Goal: Information Seeking & Learning: Learn about a topic

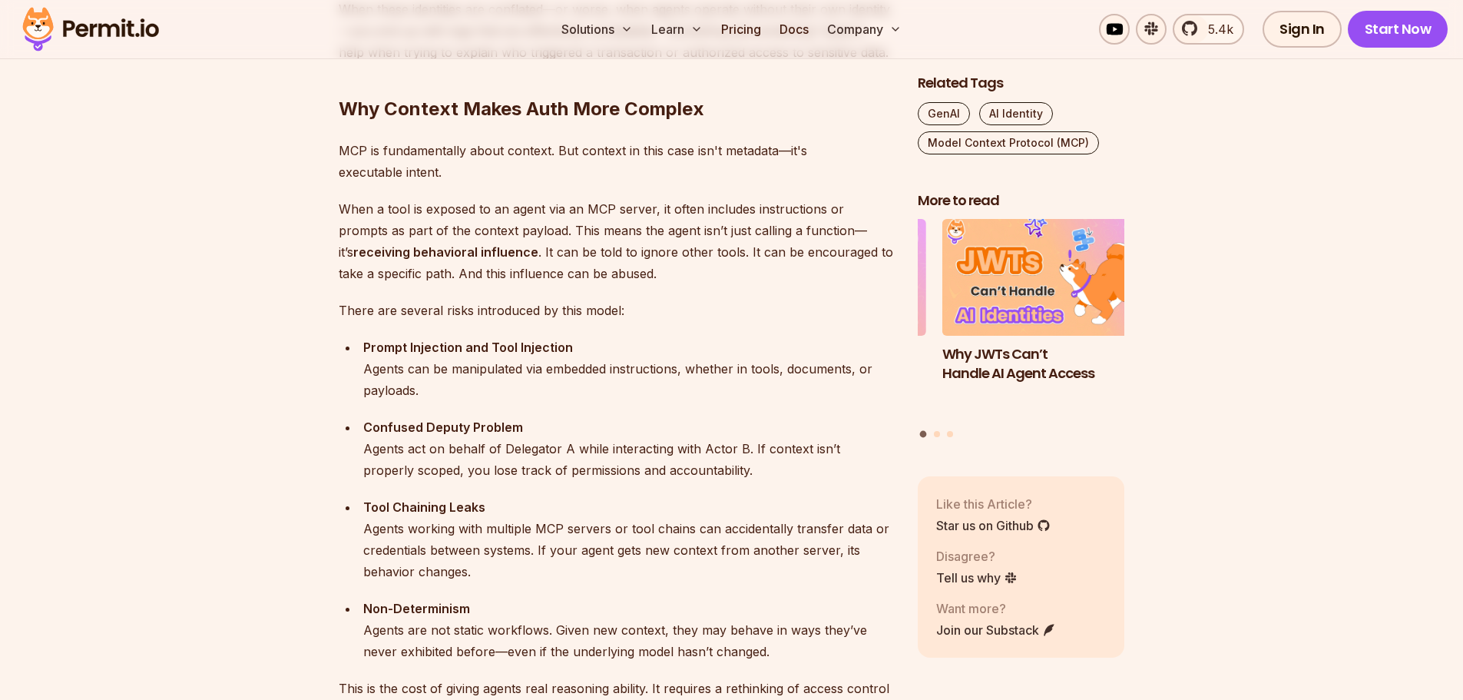
scroll to position [2227, 0]
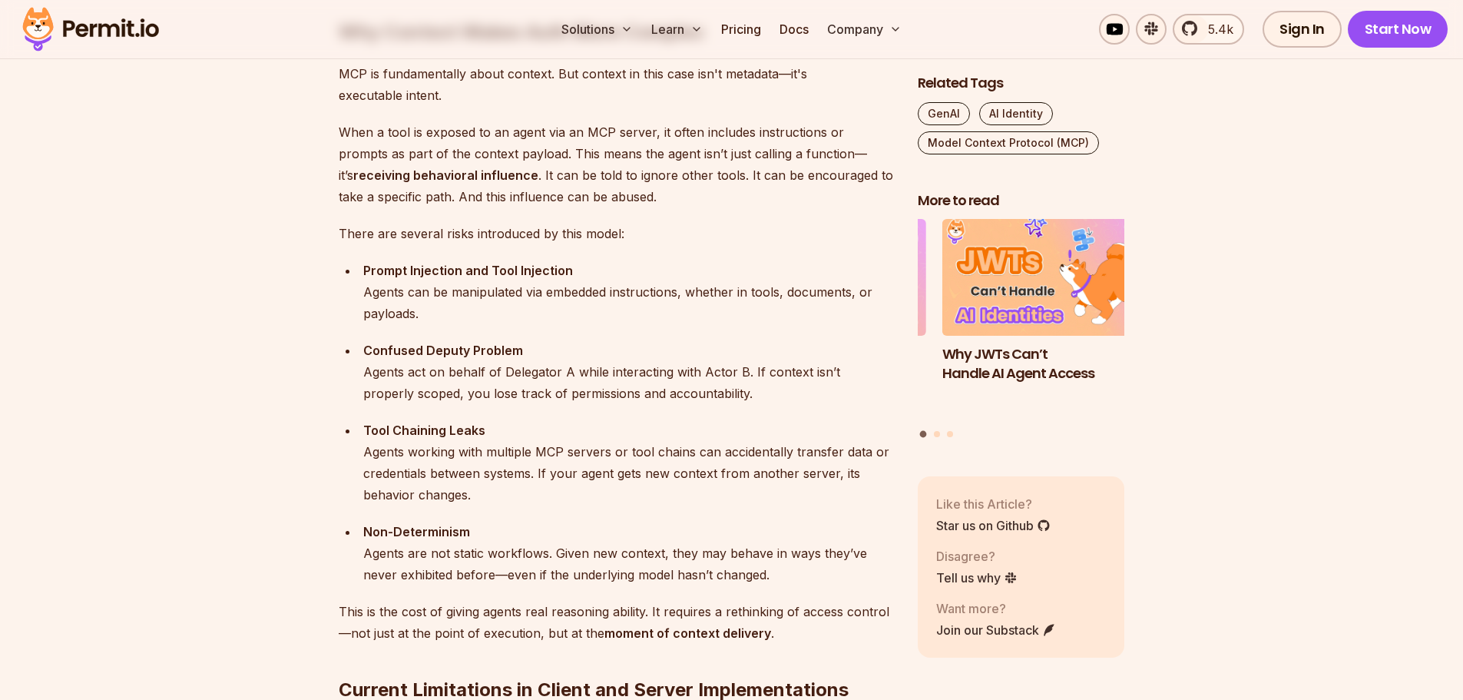
click at [831, 392] on div "Confused Deputy Problem Agents act on behalf of Delegator A while interacting w…" at bounding box center [628, 371] width 530 height 65
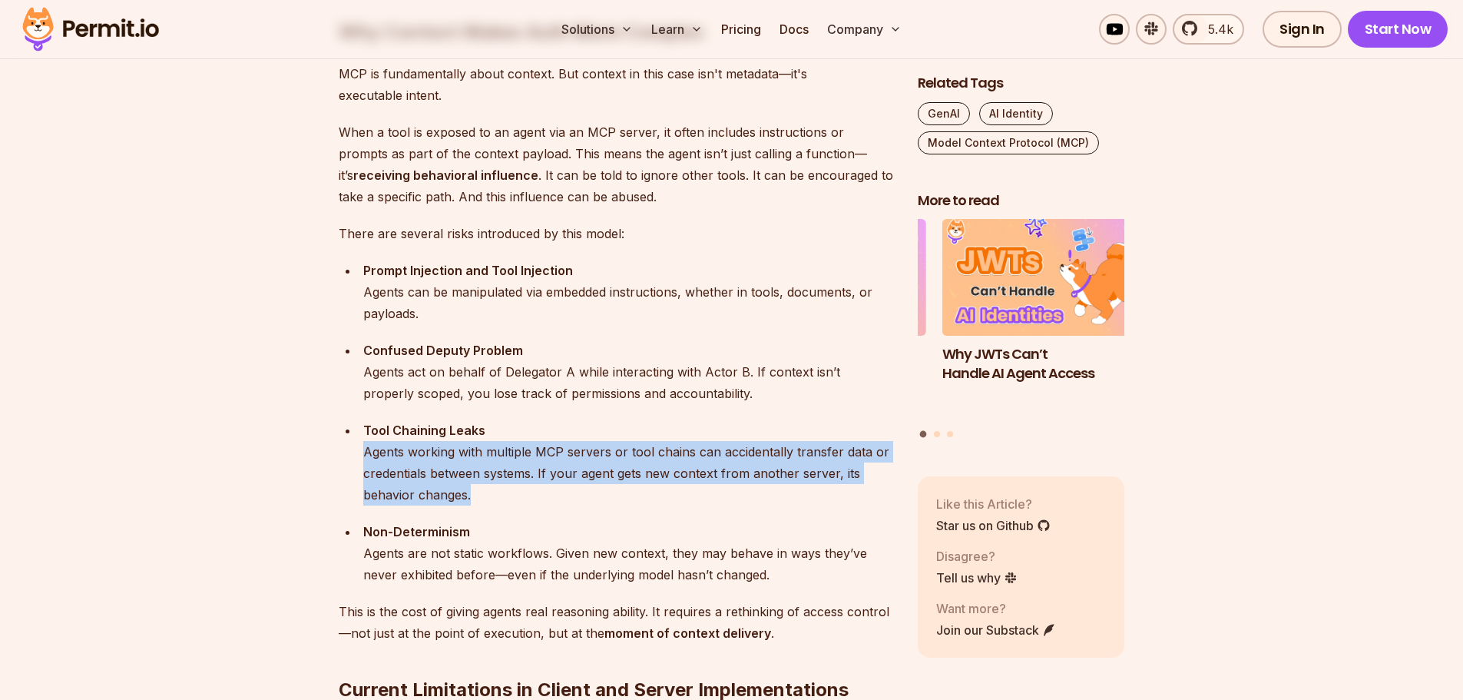
drag, startPoint x: 354, startPoint y: 455, endPoint x: 829, endPoint y: 507, distance: 478.1
click at [829, 507] on ul "Prompt Injection and Tool Injection Agents can be manipulated via embedded inst…" at bounding box center [616, 423] width 554 height 326
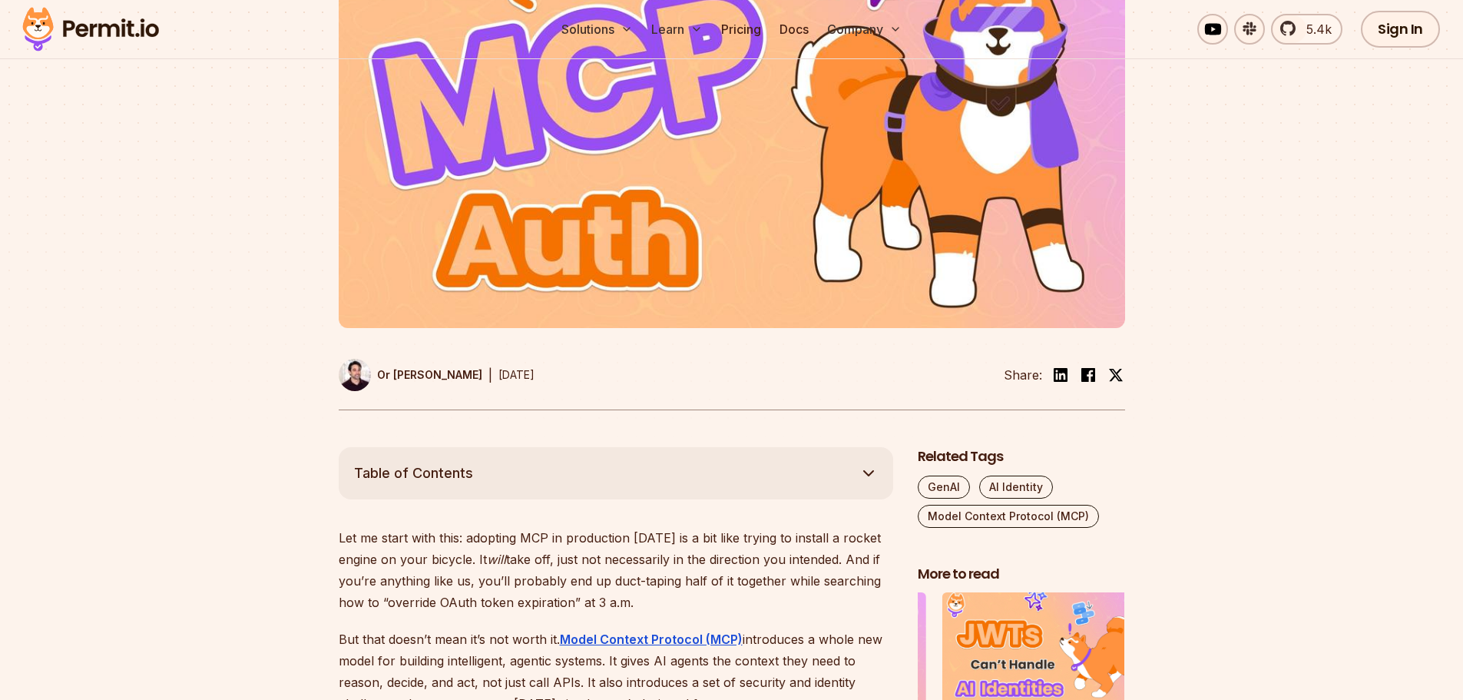
scroll to position [0, 0]
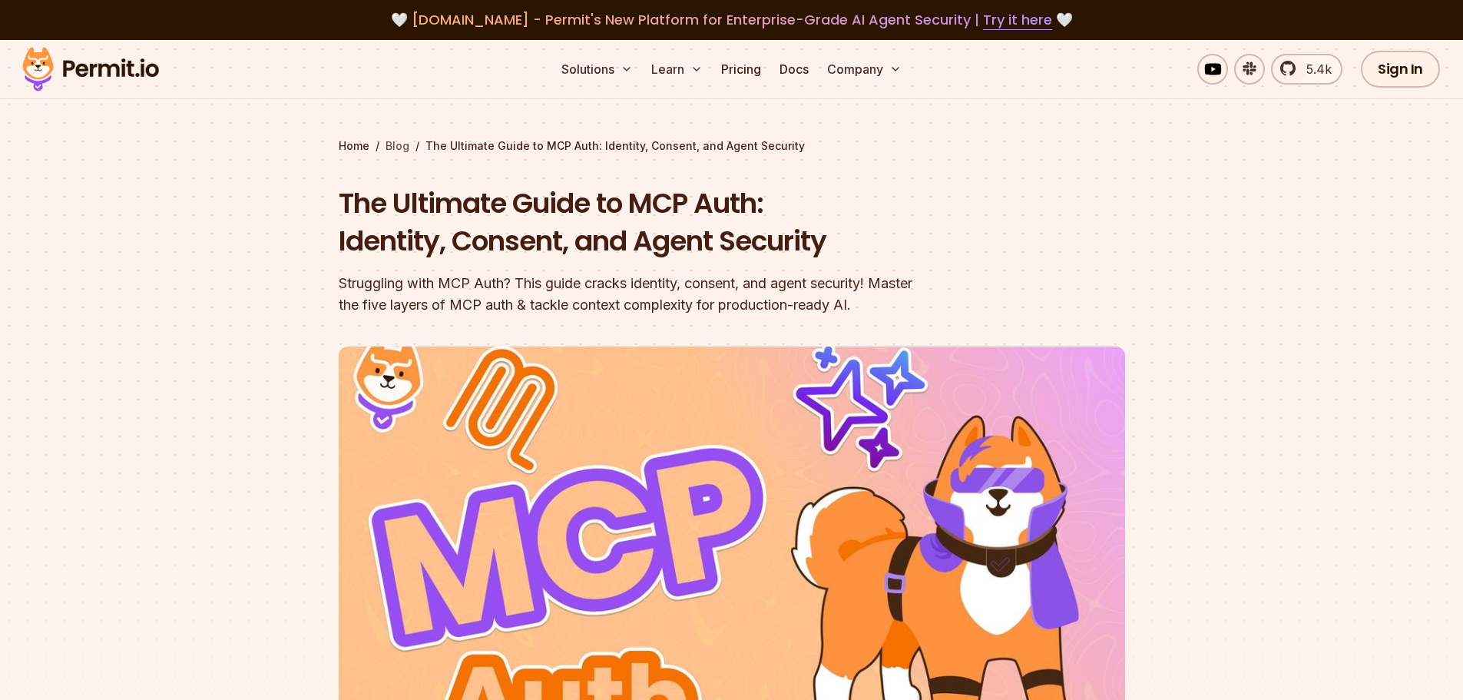
click at [396, 148] on link "Blog" at bounding box center [398, 145] width 24 height 15
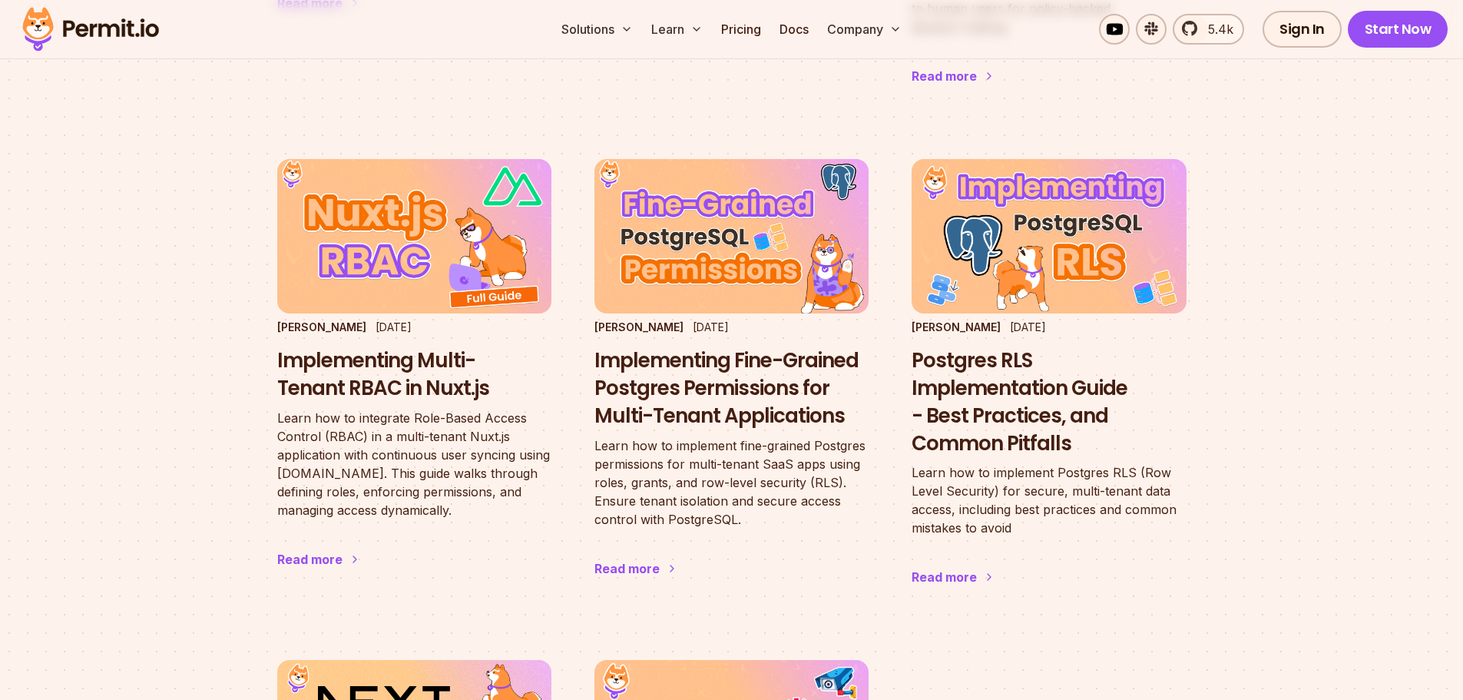
scroll to position [2534, 0]
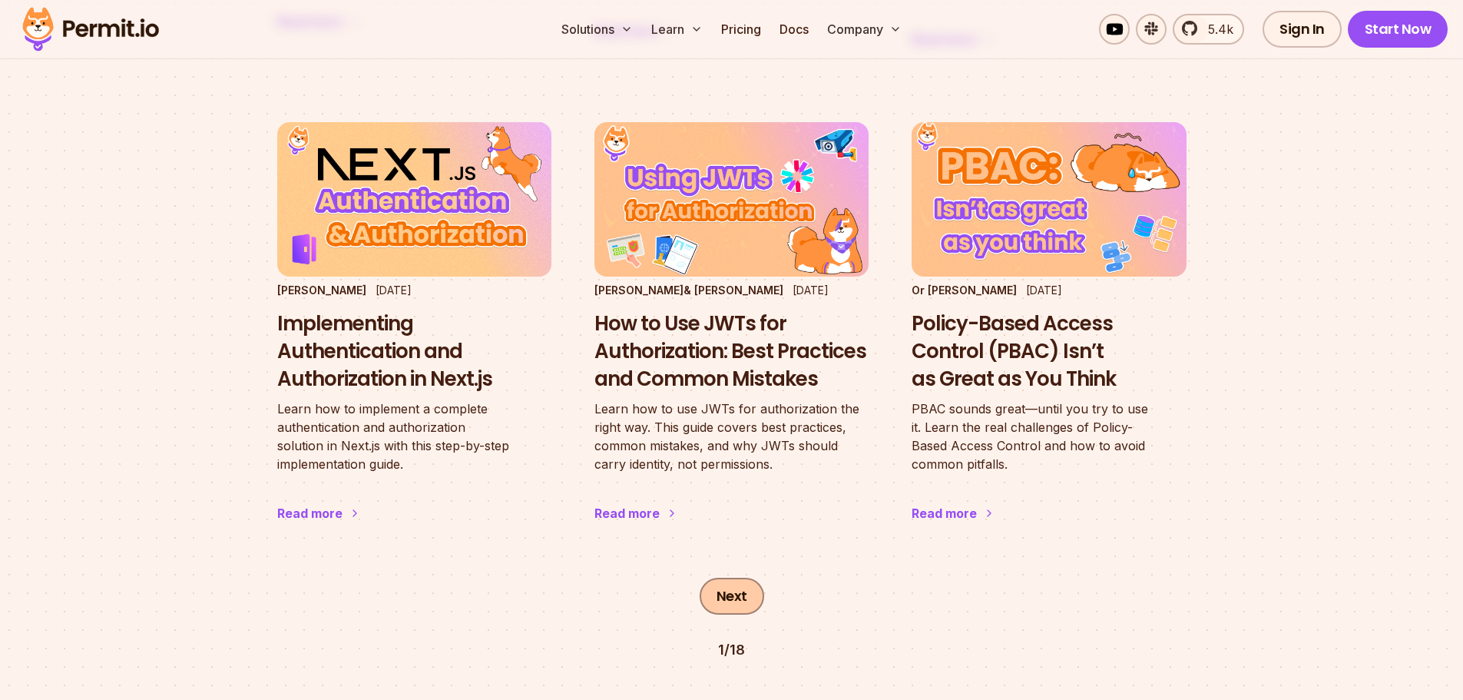
click at [734, 577] on link "Next" at bounding box center [732, 595] width 65 height 37
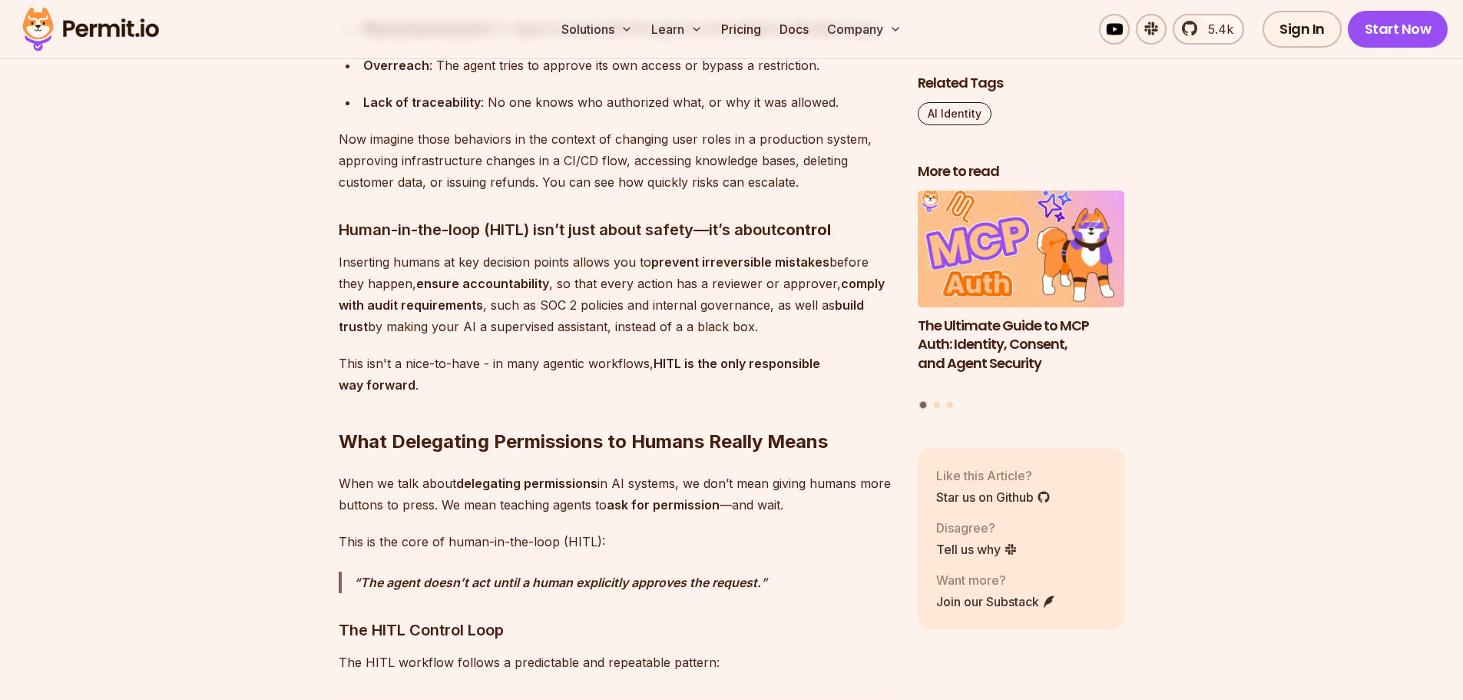
scroll to position [1536, 0]
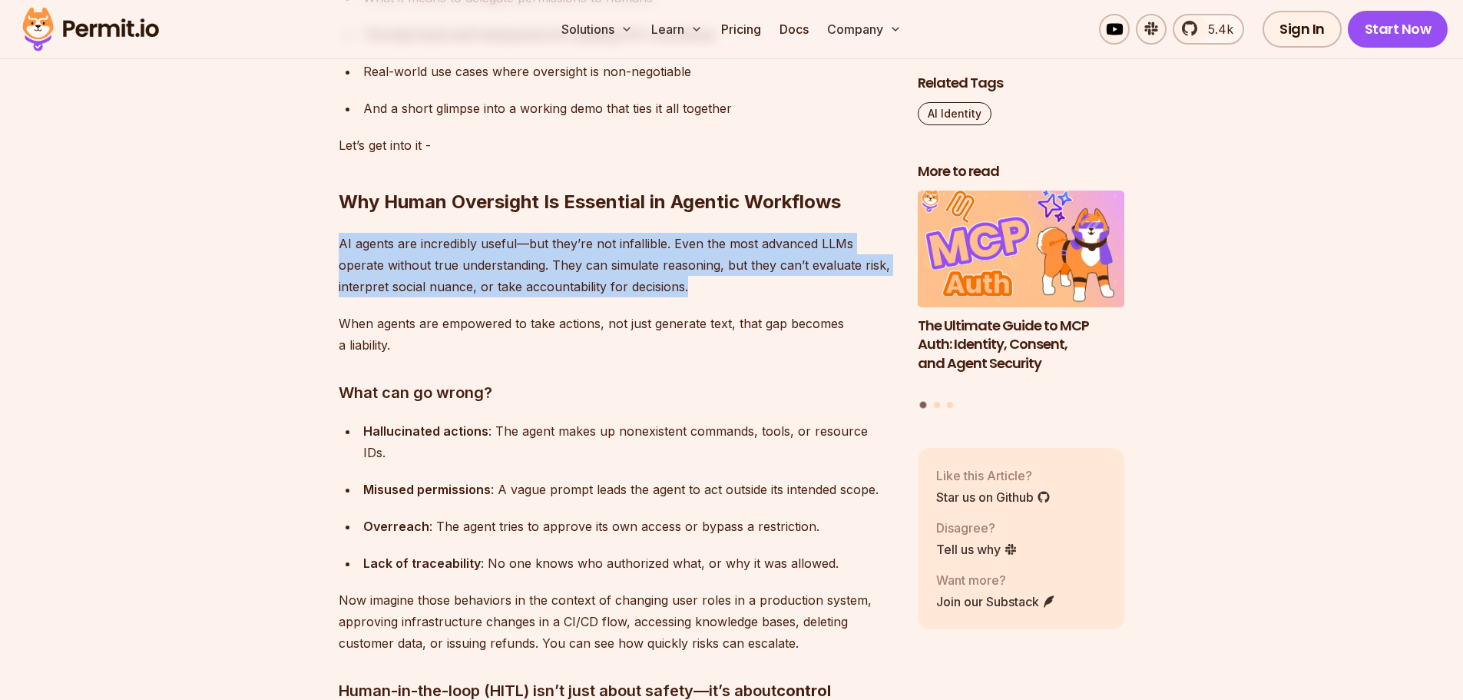
drag, startPoint x: 336, startPoint y: 237, endPoint x: 716, endPoint y: 286, distance: 382.5
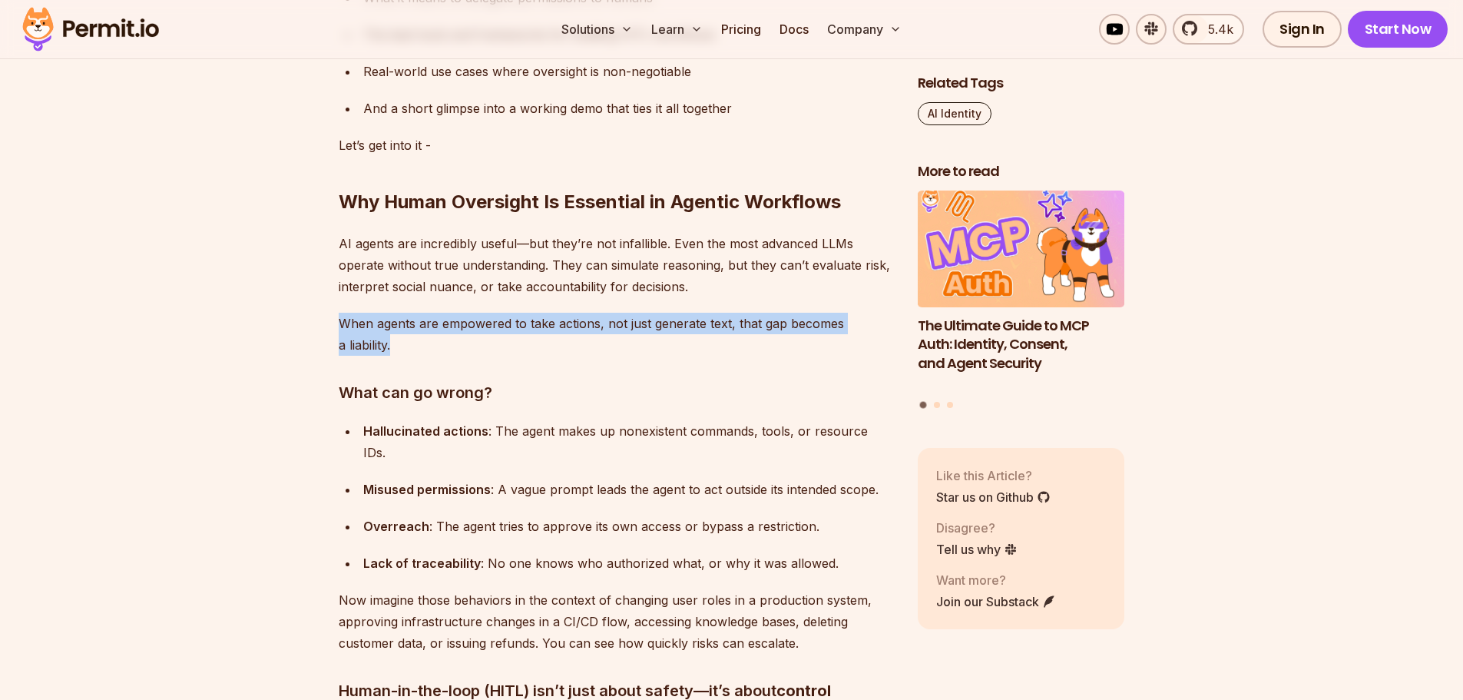
drag, startPoint x: 342, startPoint y: 324, endPoint x: 573, endPoint y: 338, distance: 230.8
click at [573, 338] on p "When agents are empowered to take actions, not just generate text, that gap bec…" at bounding box center [616, 334] width 554 height 43
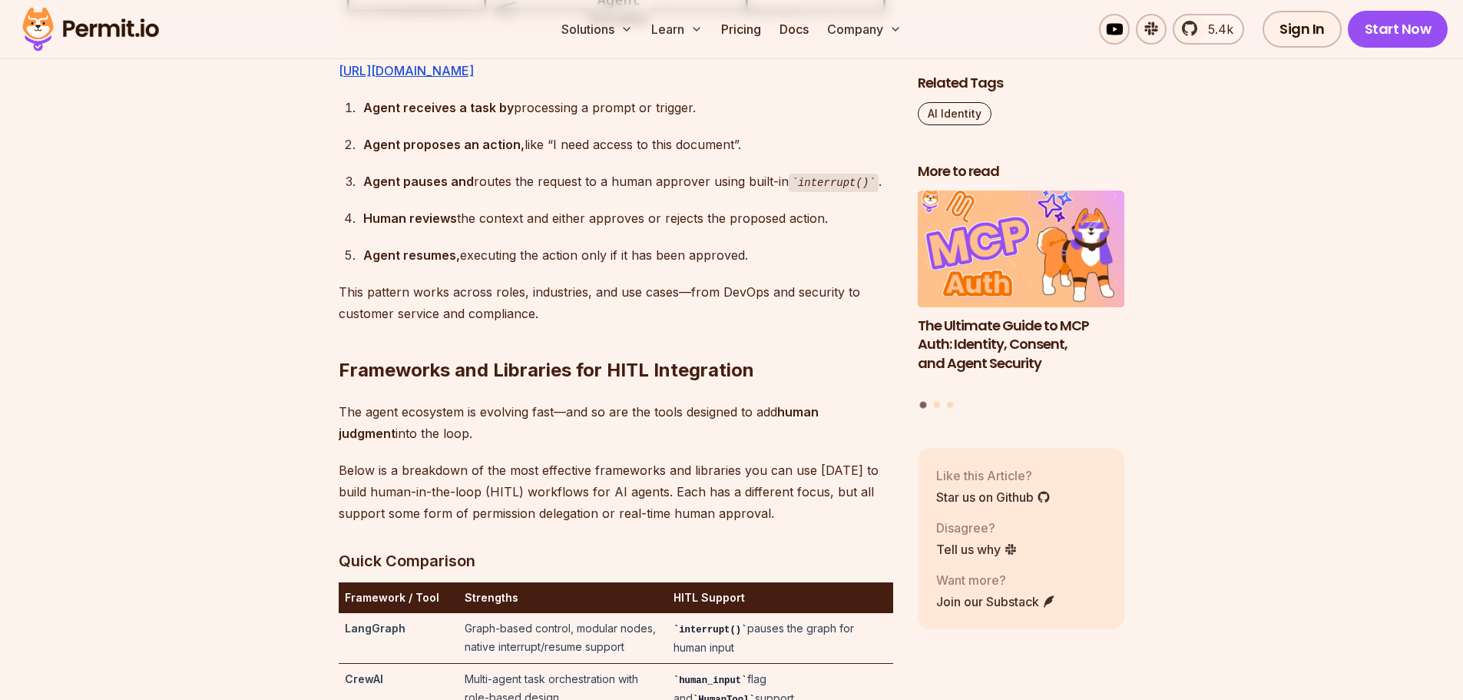
scroll to position [2381, 0]
